Goal: Information Seeking & Learning: Learn about a topic

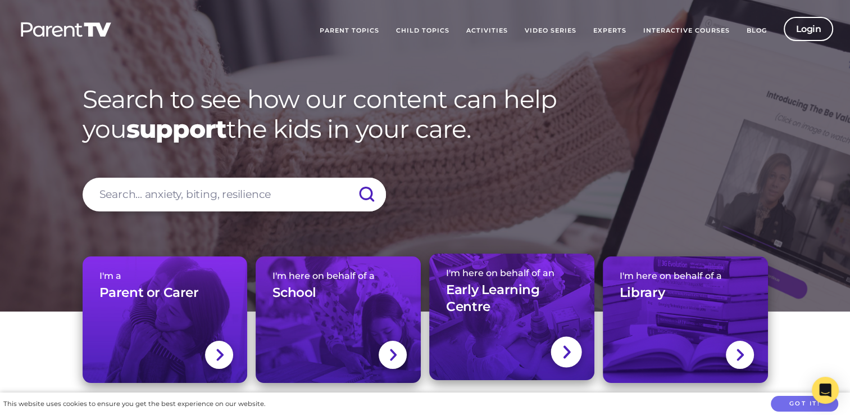
click at [508, 284] on h3 "Early Learning Centre" at bounding box center [511, 298] width 131 height 34
